Goal: Task Accomplishment & Management: Manage account settings

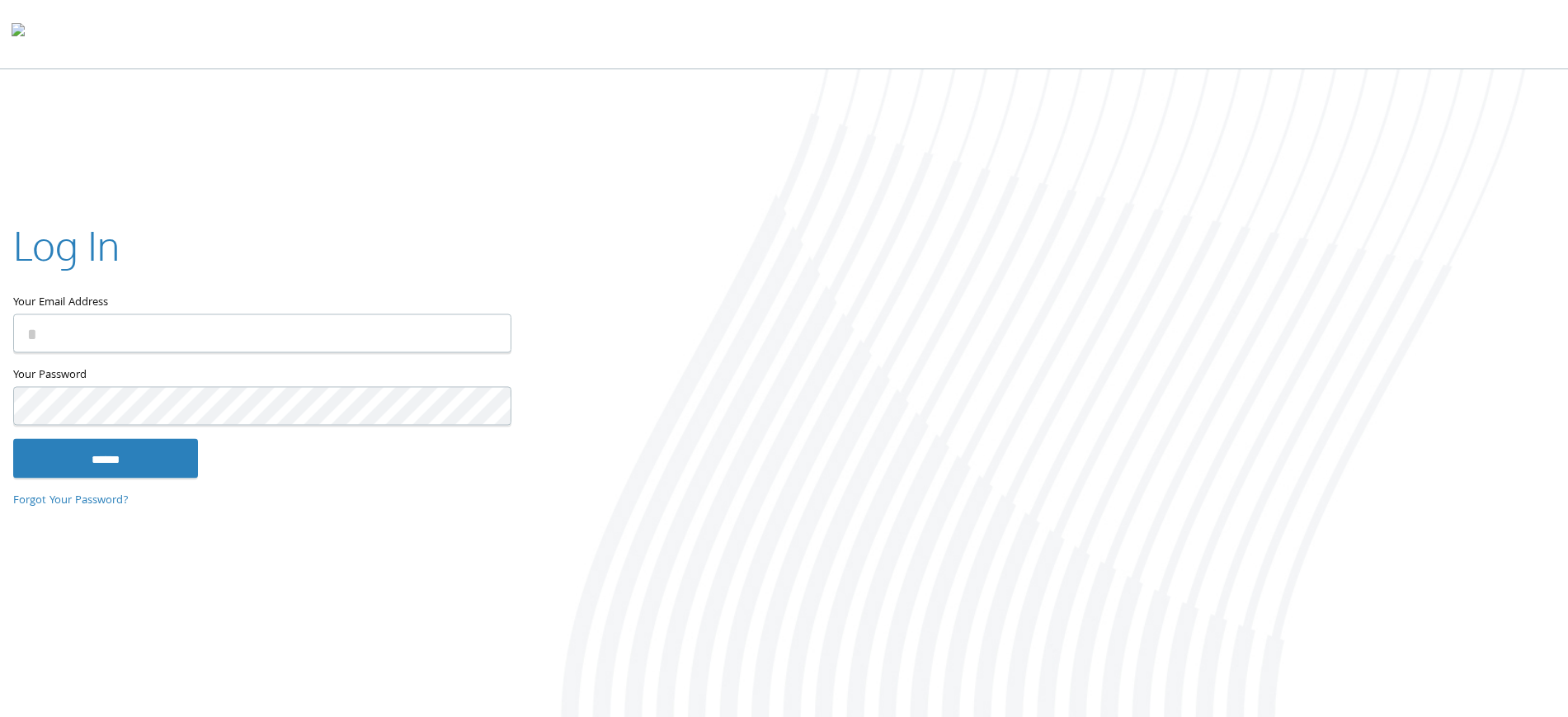
click at [365, 338] on input "Your Email Address" at bounding box center [261, 332] width 498 height 39
type input "**********"
click at [13, 438] on input "******" at bounding box center [105, 458] width 185 height 40
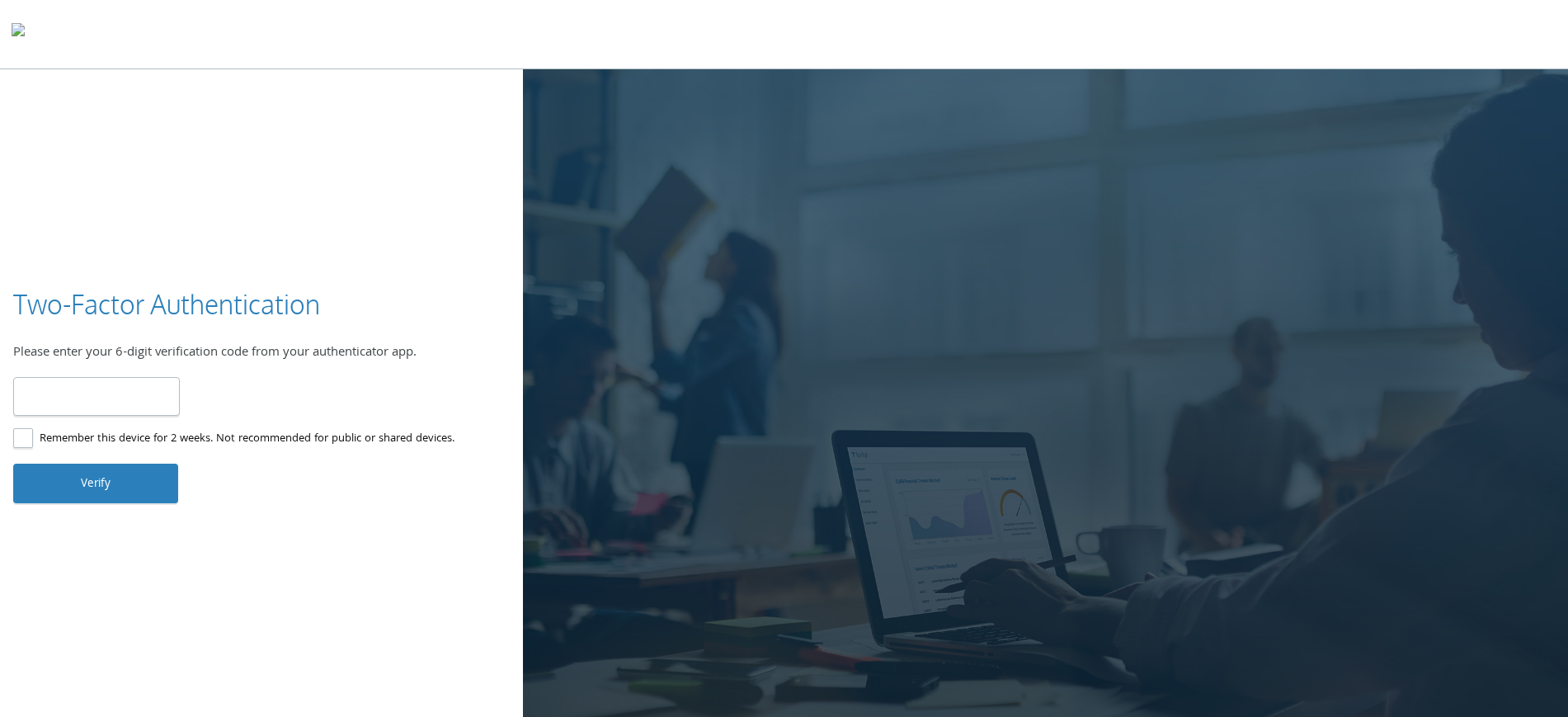
type input "******"
